Goal: Use online tool/utility: Utilize a website feature to perform a specific function

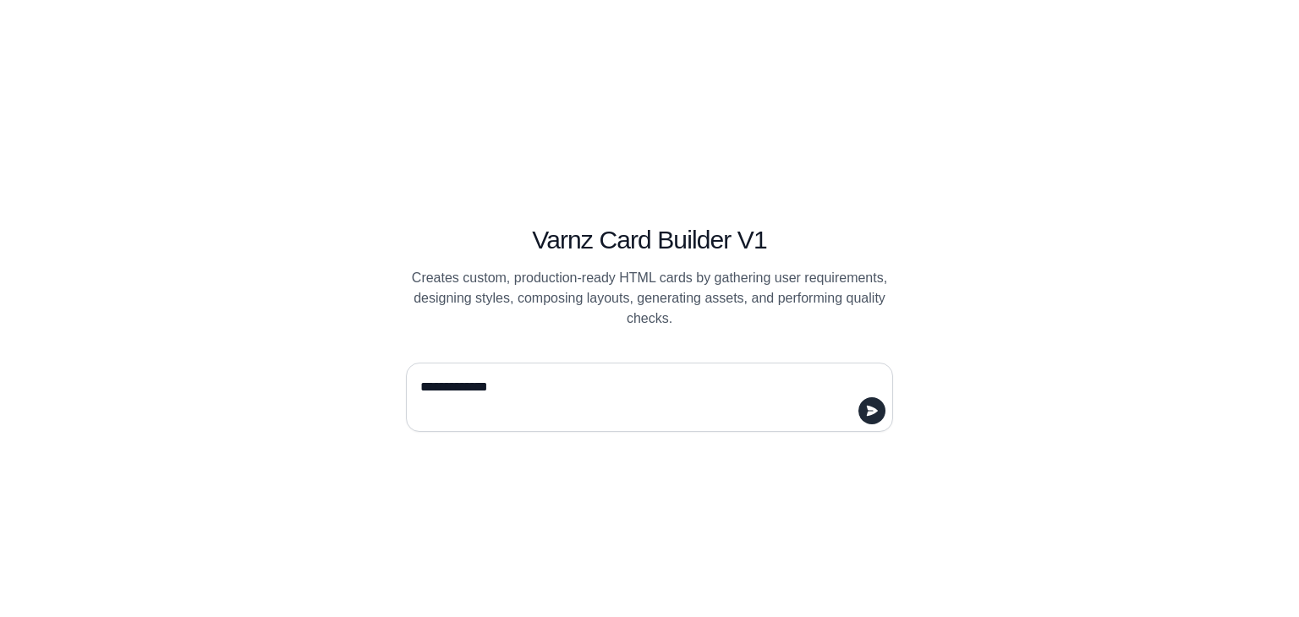
type textarea "**********"
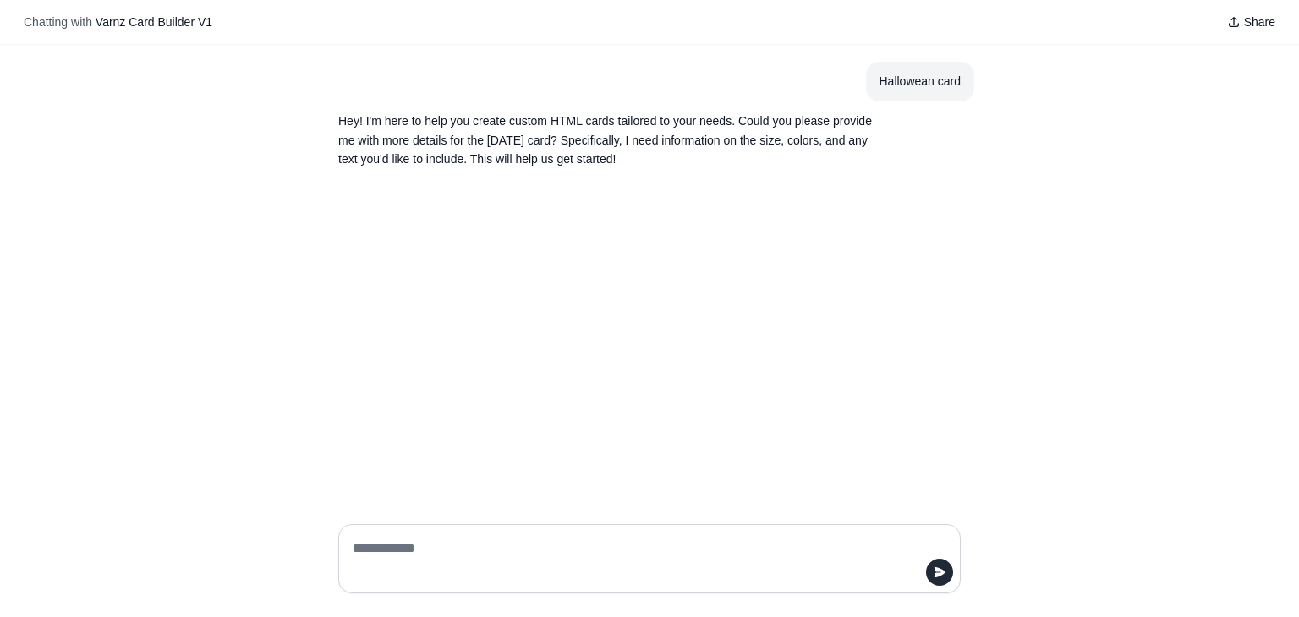
click at [557, 120] on p "Hey! I'm here to help you create custom HTML cards tailored to your needs. Coul…" at bounding box center [608, 141] width 541 height 58
drag, startPoint x: 557, startPoint y: 120, endPoint x: 592, endPoint y: 120, distance: 34.7
click at [592, 120] on p "Hey! I'm here to help you create custom HTML cards tailored to your needs. Coul…" at bounding box center [608, 141] width 541 height 58
click at [629, 559] on textarea at bounding box center [644, 558] width 590 height 47
paste textarea "**********"
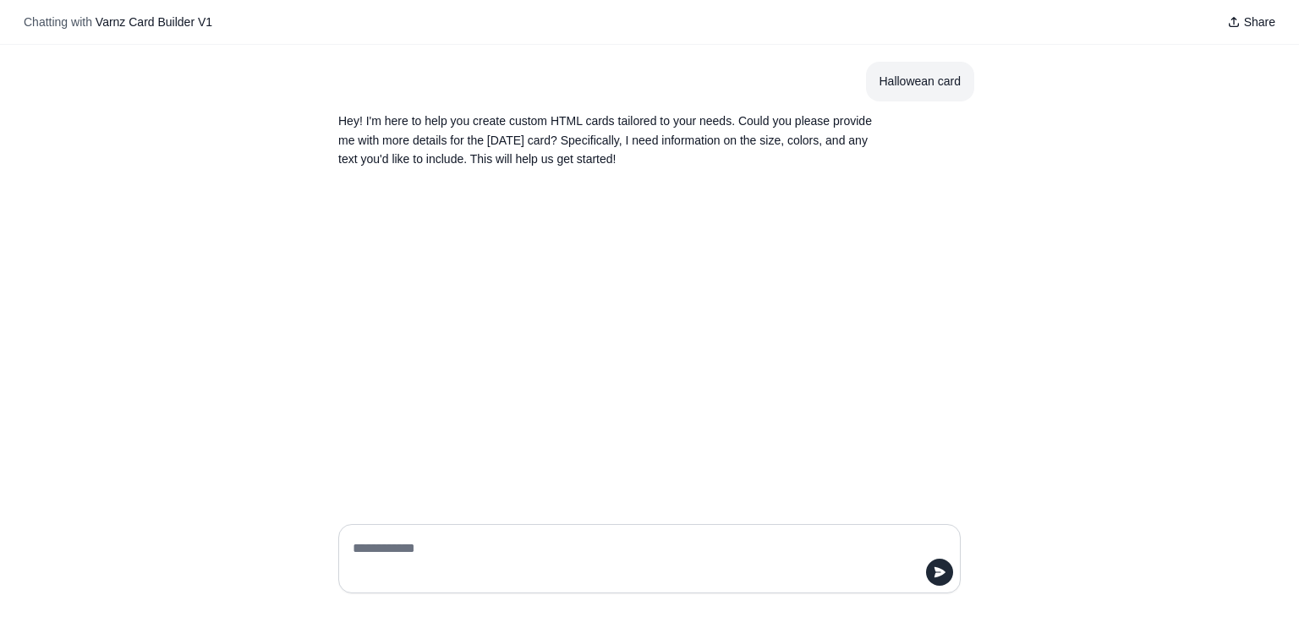
type textarea "**********"
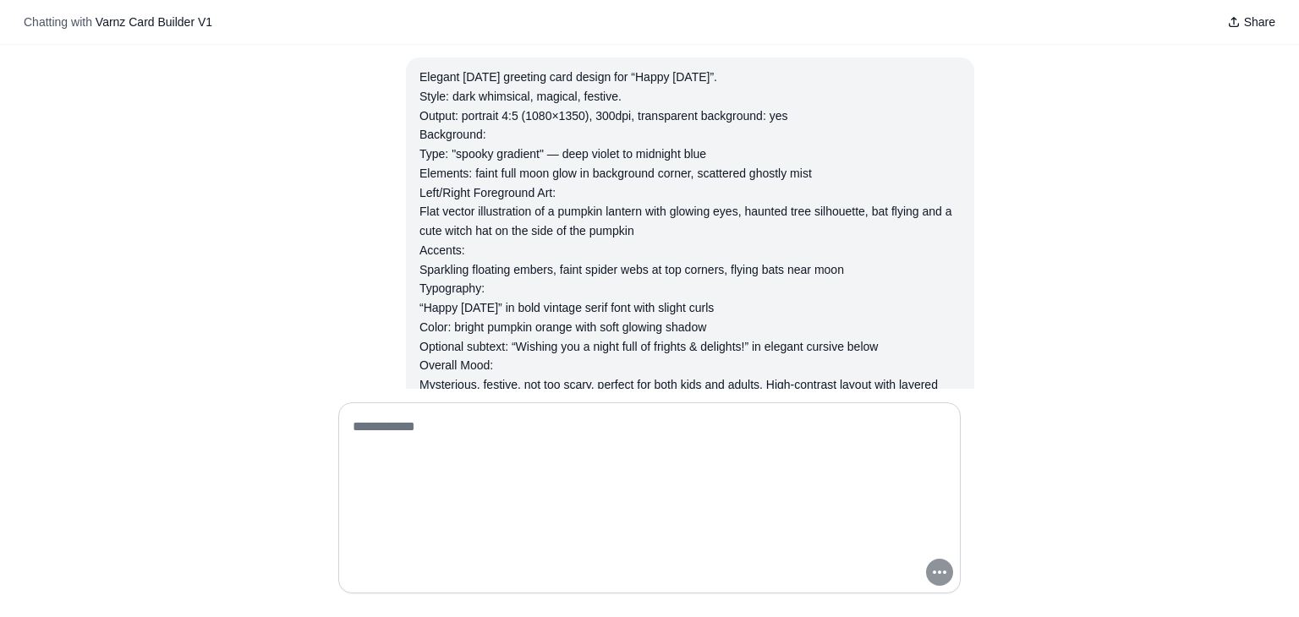
scroll to position [173, 0]
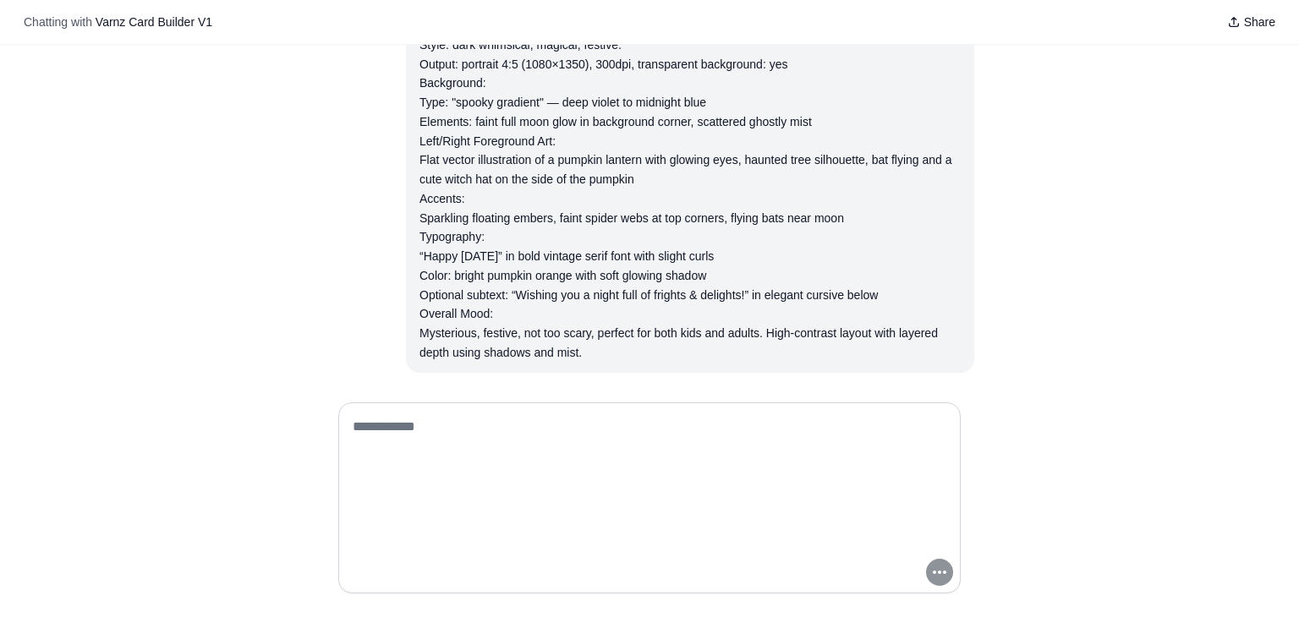
click at [855, 463] on textarea at bounding box center [644, 498] width 590 height 169
click at [1032, 336] on div "Hallowean card Hey! I'm here to help you create custom HTML cards tailored to y…" at bounding box center [649, 217] width 1299 height 344
click at [1071, 286] on div "Hallowean card Hey! I'm here to help you create custom HTML cards tailored to y…" at bounding box center [649, 217] width 1299 height 344
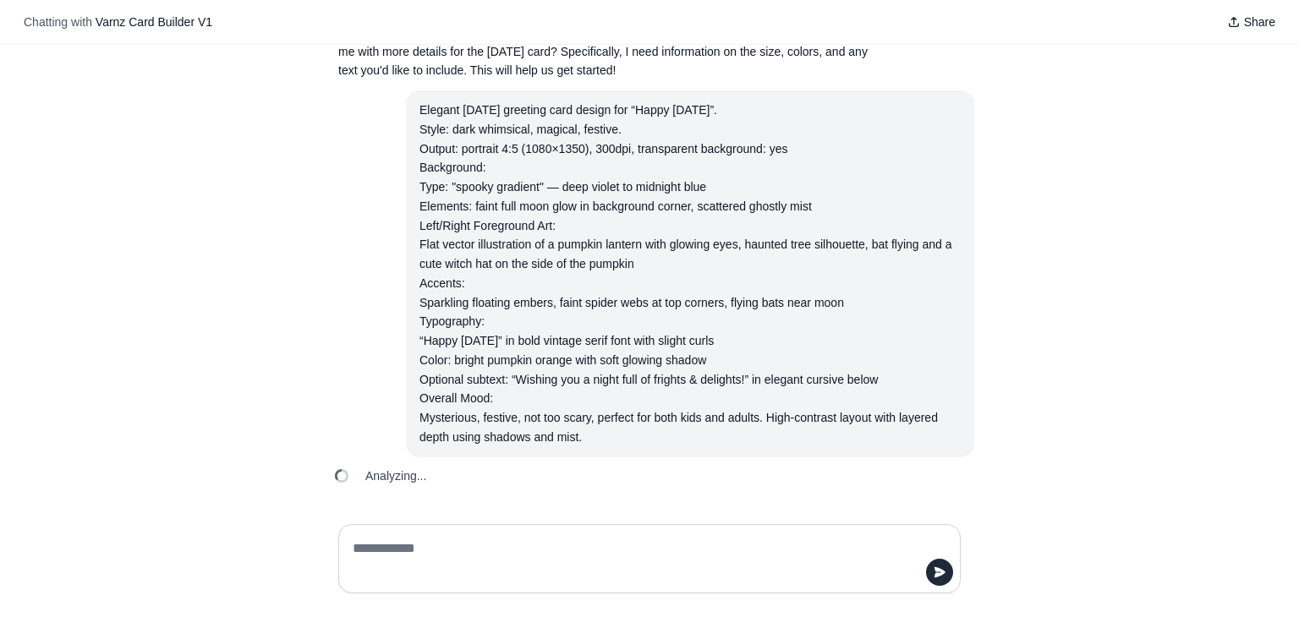
scroll to position [129, 0]
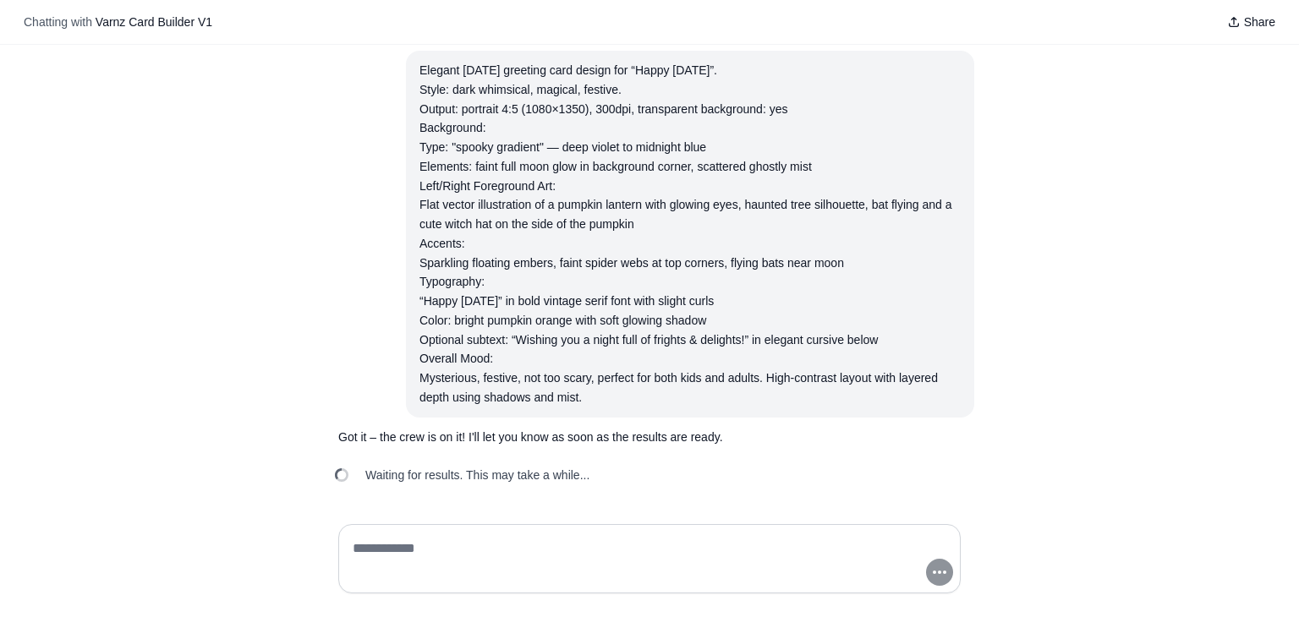
click at [1205, 296] on div "Hallowean card Hey! I'm here to help you create custom HTML cards tailored to y…" at bounding box center [649, 278] width 1299 height 466
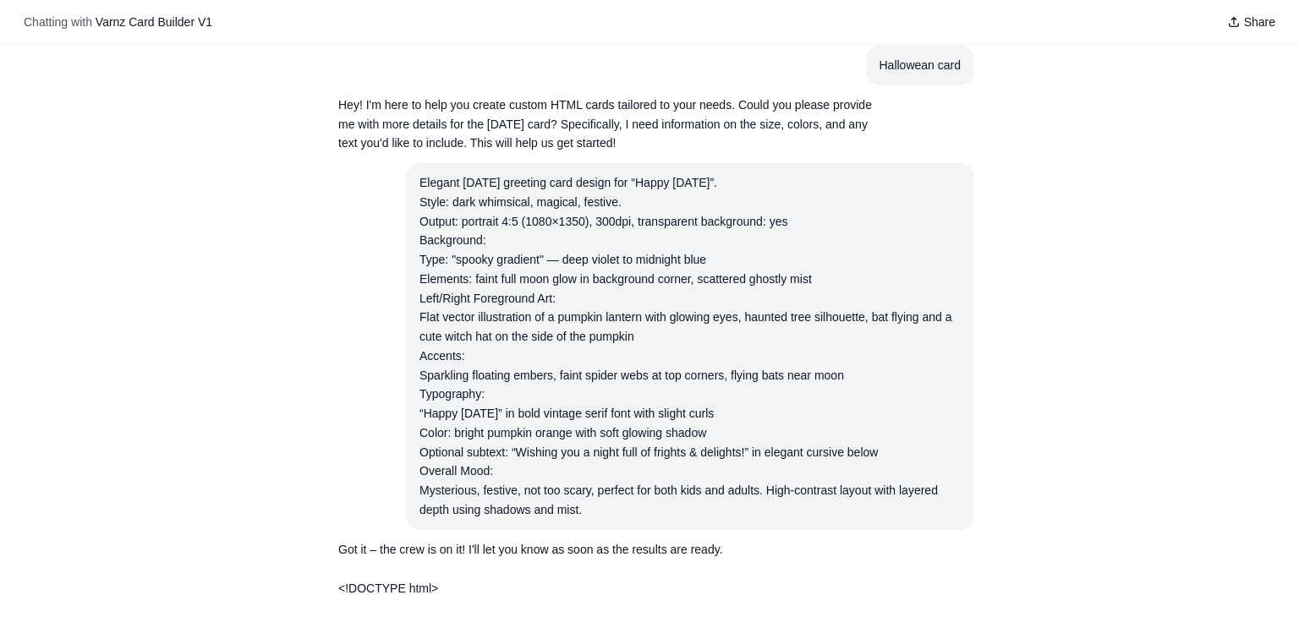
scroll to position [25, 0]
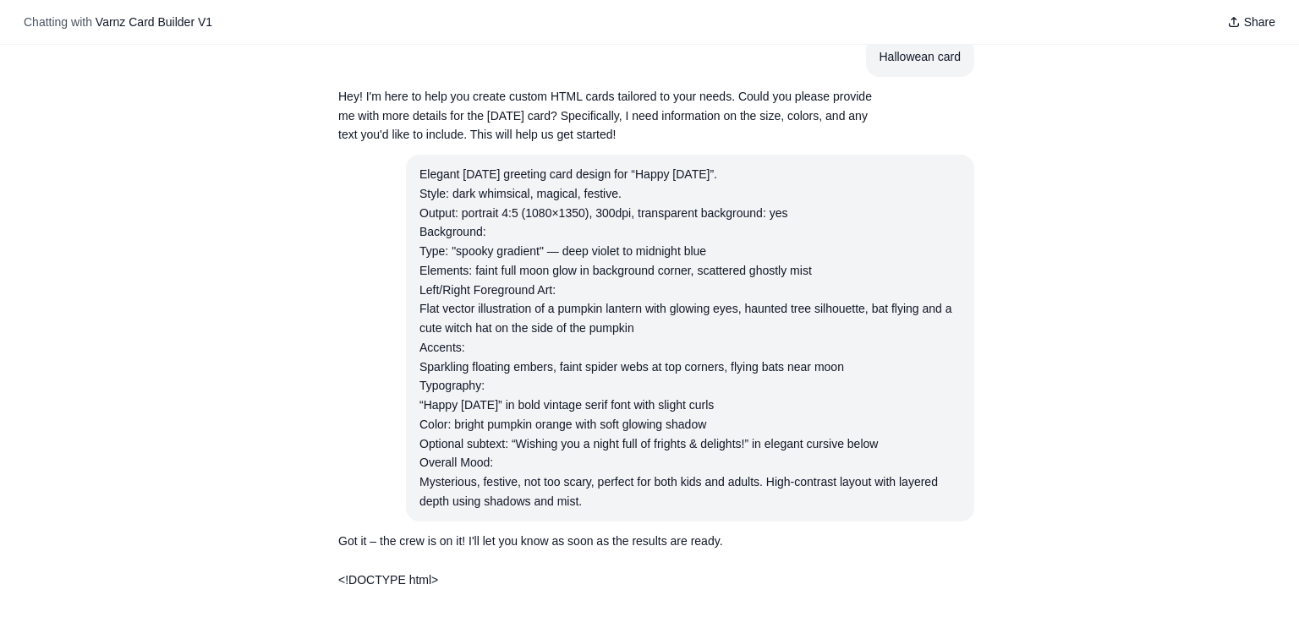
click at [342, 529] on section "Got it – the crew is on it! I'll let you know as soon as the results are ready." at bounding box center [609, 542] width 568 height 40
click at [341, 529] on section "Got it – the crew is on it! I'll let you know as soon as the results are ready." at bounding box center [609, 542] width 568 height 40
click at [434, 579] on p "<!DOCTYPE html> Interactive Card" at bounding box center [608, 580] width 541 height 19
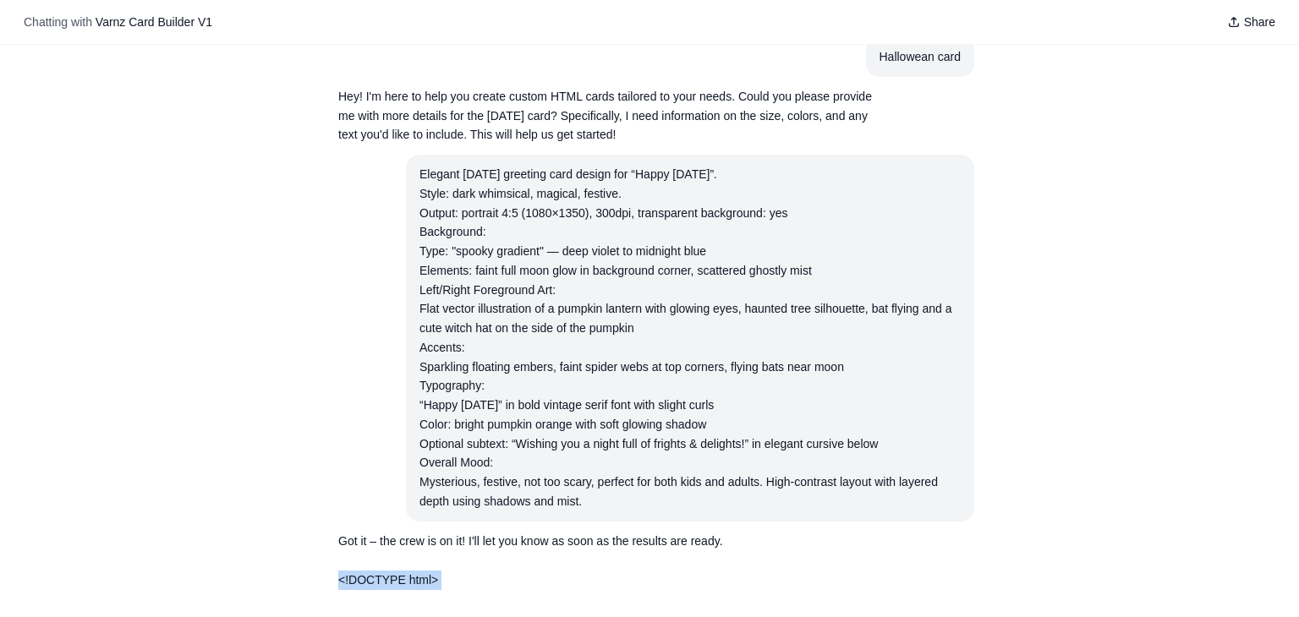
click at [361, 582] on p "<!DOCTYPE html> Interactive Card" at bounding box center [608, 580] width 541 height 19
click at [868, 62] on section "Hallowean card" at bounding box center [920, 57] width 109 height 40
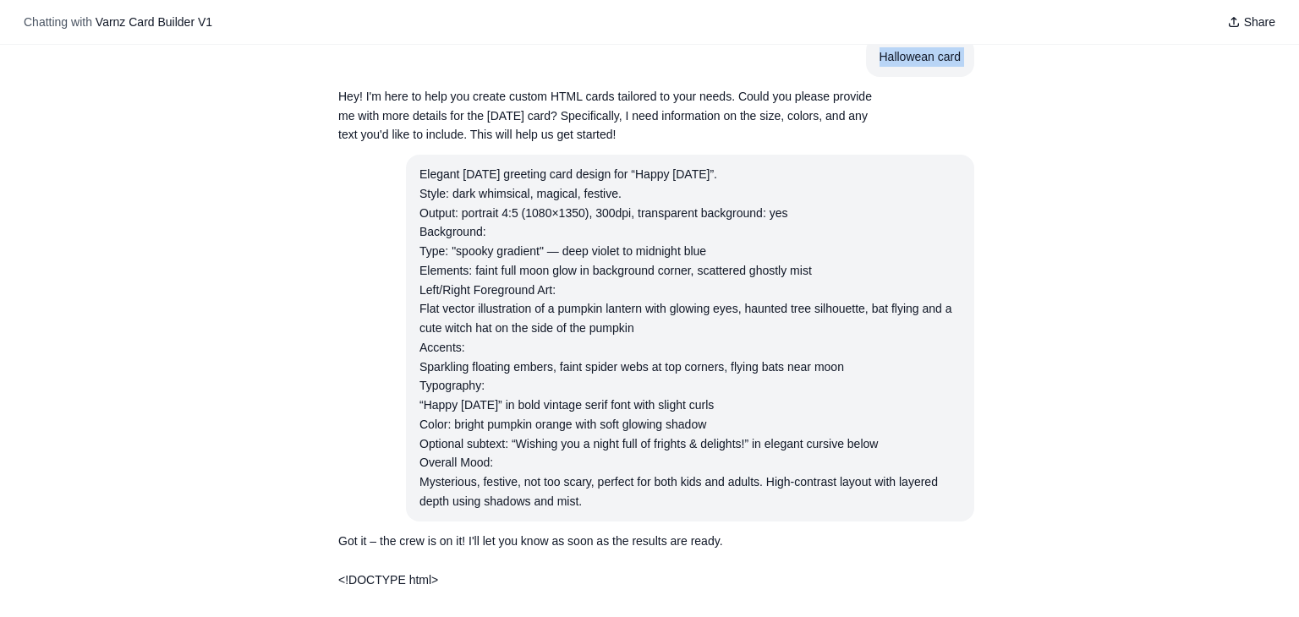
click at [868, 62] on section "Hallowean card" at bounding box center [920, 57] width 109 height 40
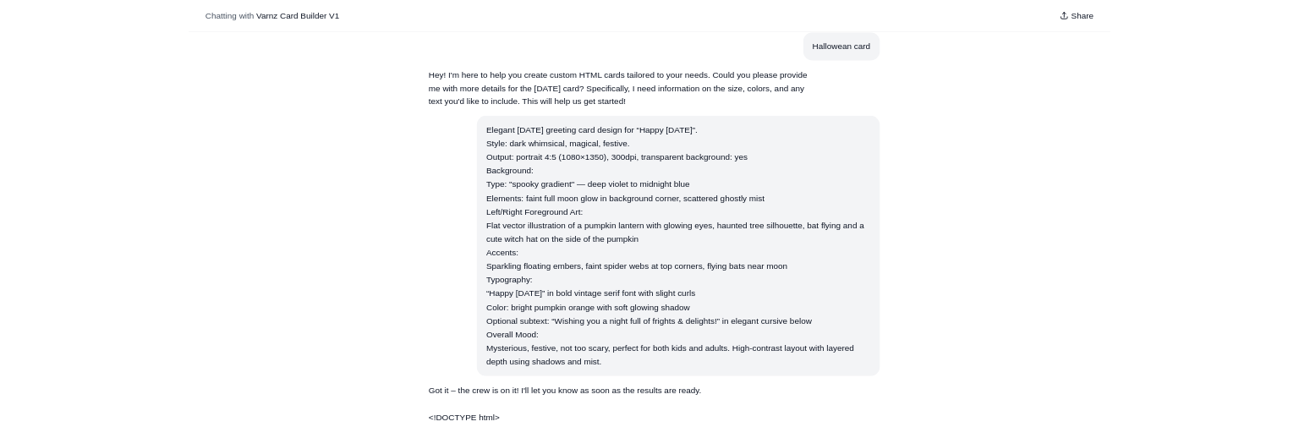
scroll to position [25, 0]
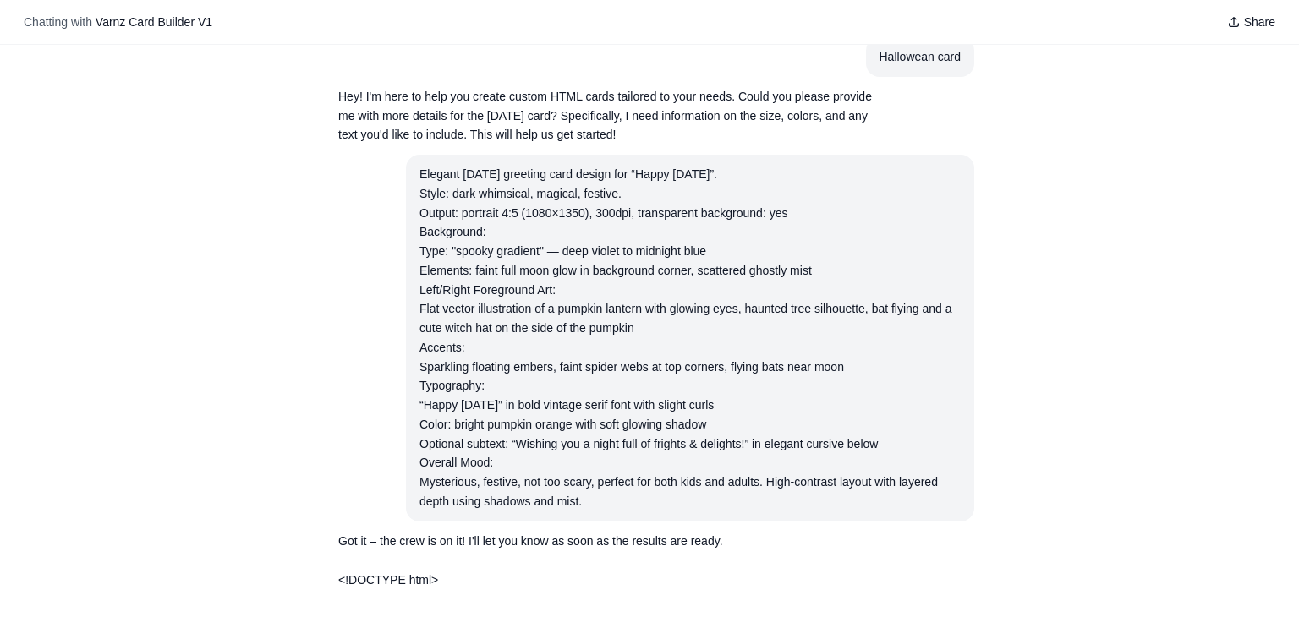
click at [338, 580] on p "<!DOCTYPE html> Interactive Card" at bounding box center [608, 580] width 541 height 19
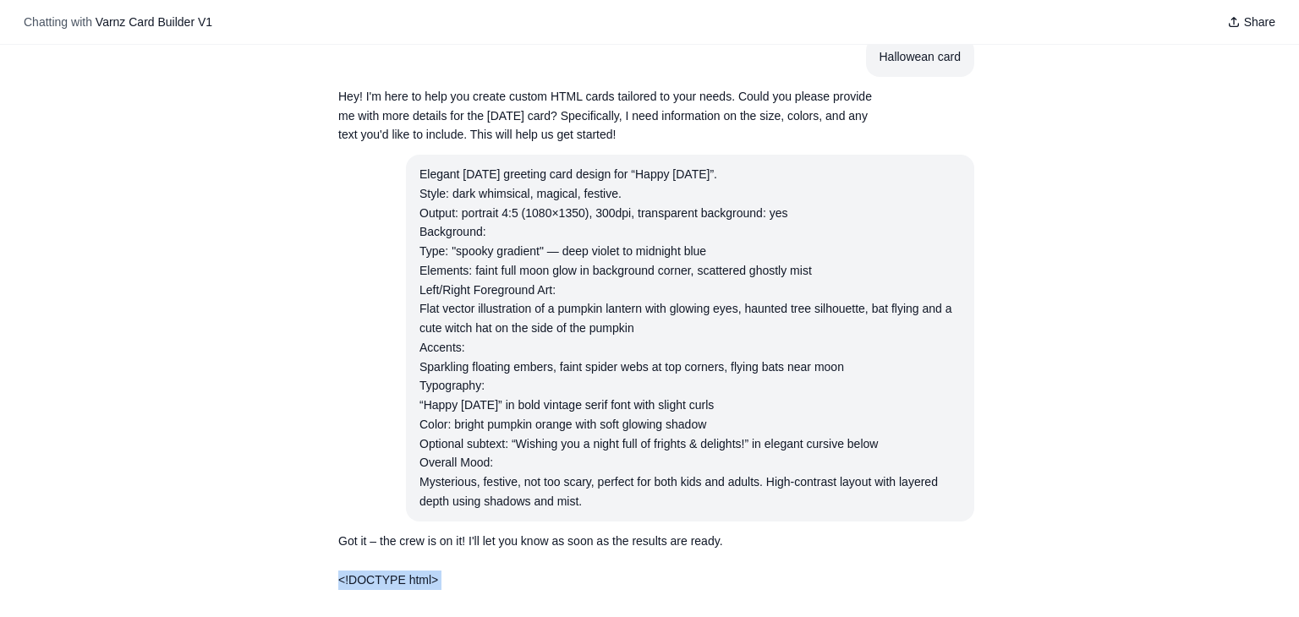
click at [338, 580] on p "<!DOCTYPE html> Interactive Card" at bounding box center [608, 580] width 541 height 19
click at [880, 61] on div "Hallowean card" at bounding box center [921, 56] width 82 height 19
click at [880, 60] on div "Hallowean card" at bounding box center [921, 56] width 82 height 19
copy div "Hallowean card"
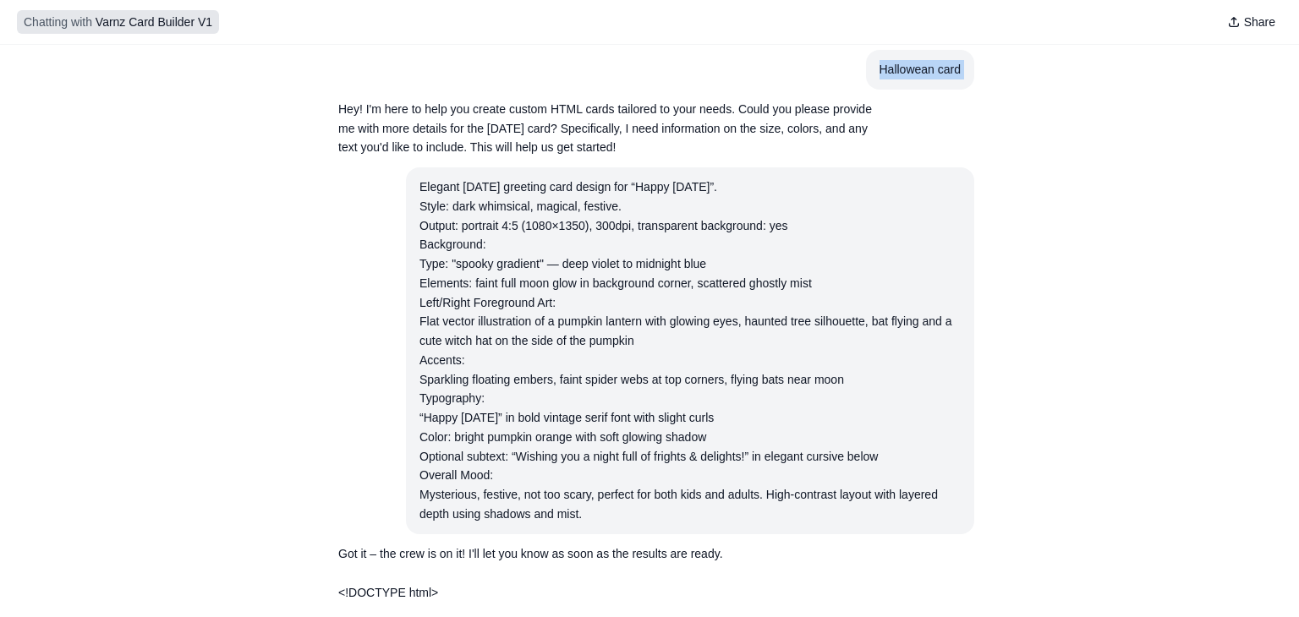
scroll to position [0, 0]
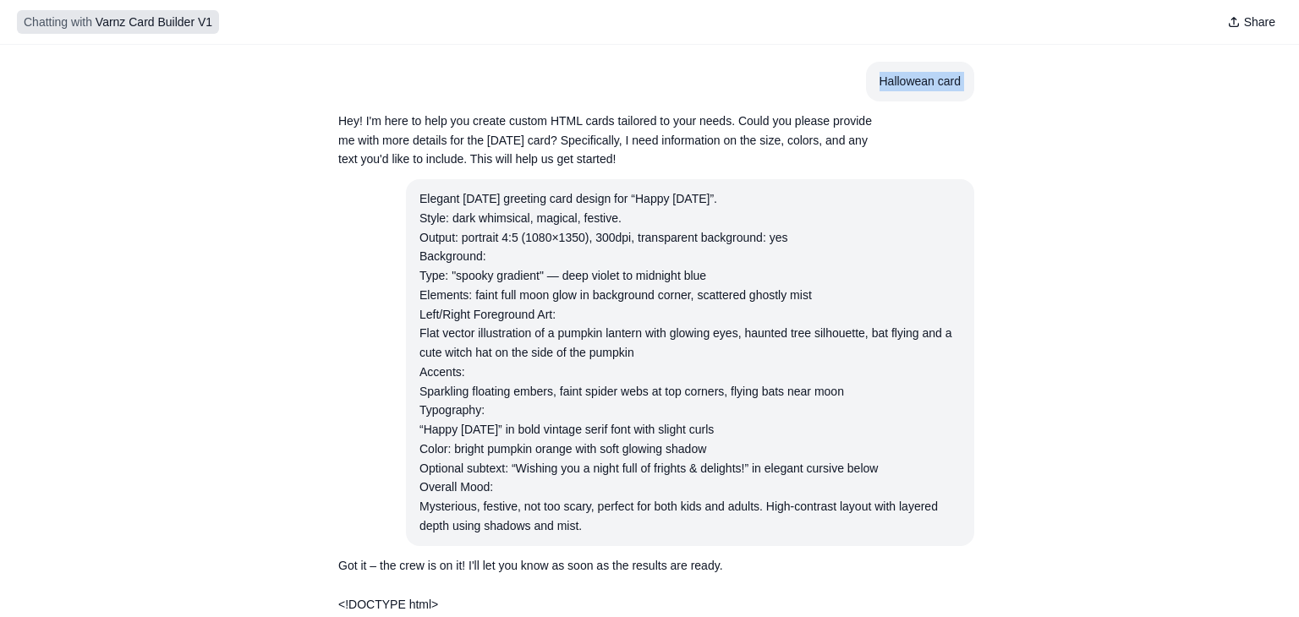
click at [110, 31] on button "Chatting with Varnz Card Builder V1" at bounding box center [118, 22] width 202 height 24
